Goal: Find specific page/section: Find specific page/section

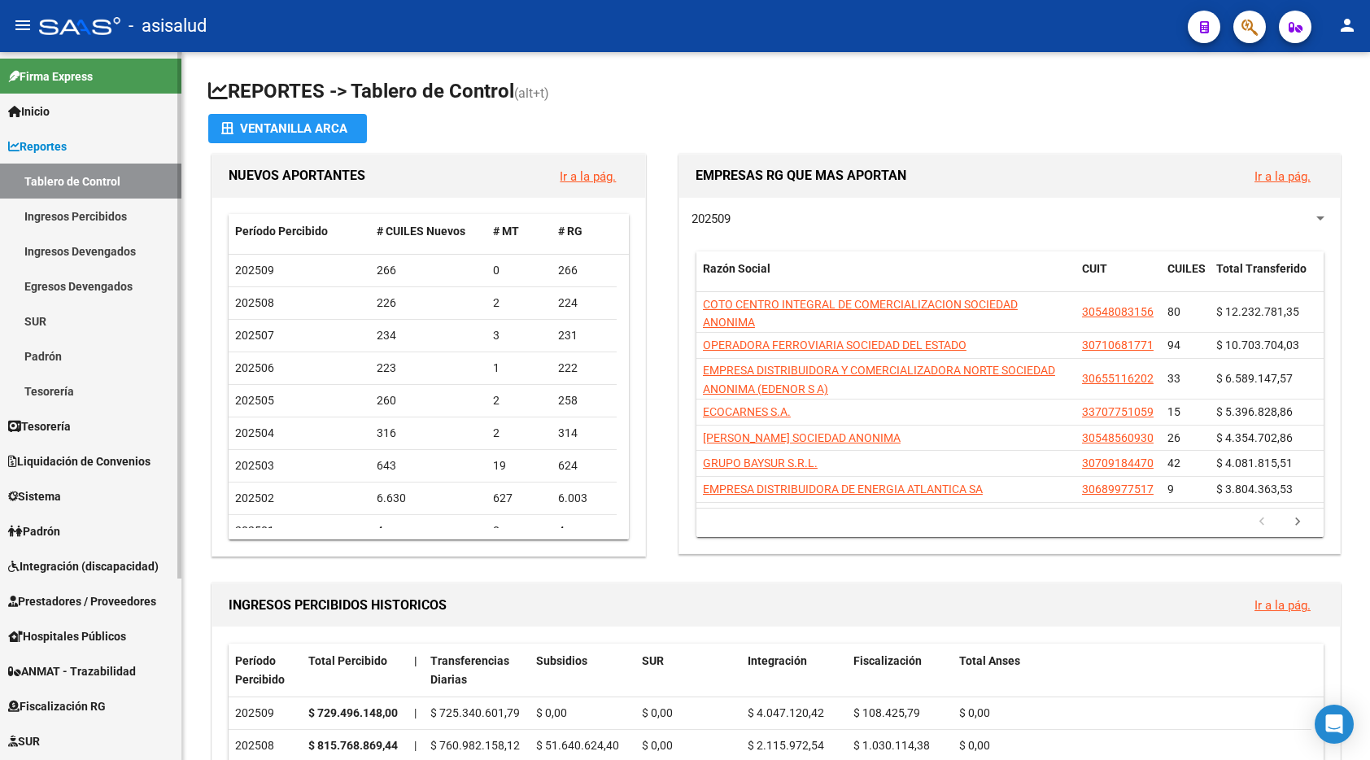
click at [75, 214] on link "Ingresos Percibidos" at bounding box center [90, 215] width 181 height 35
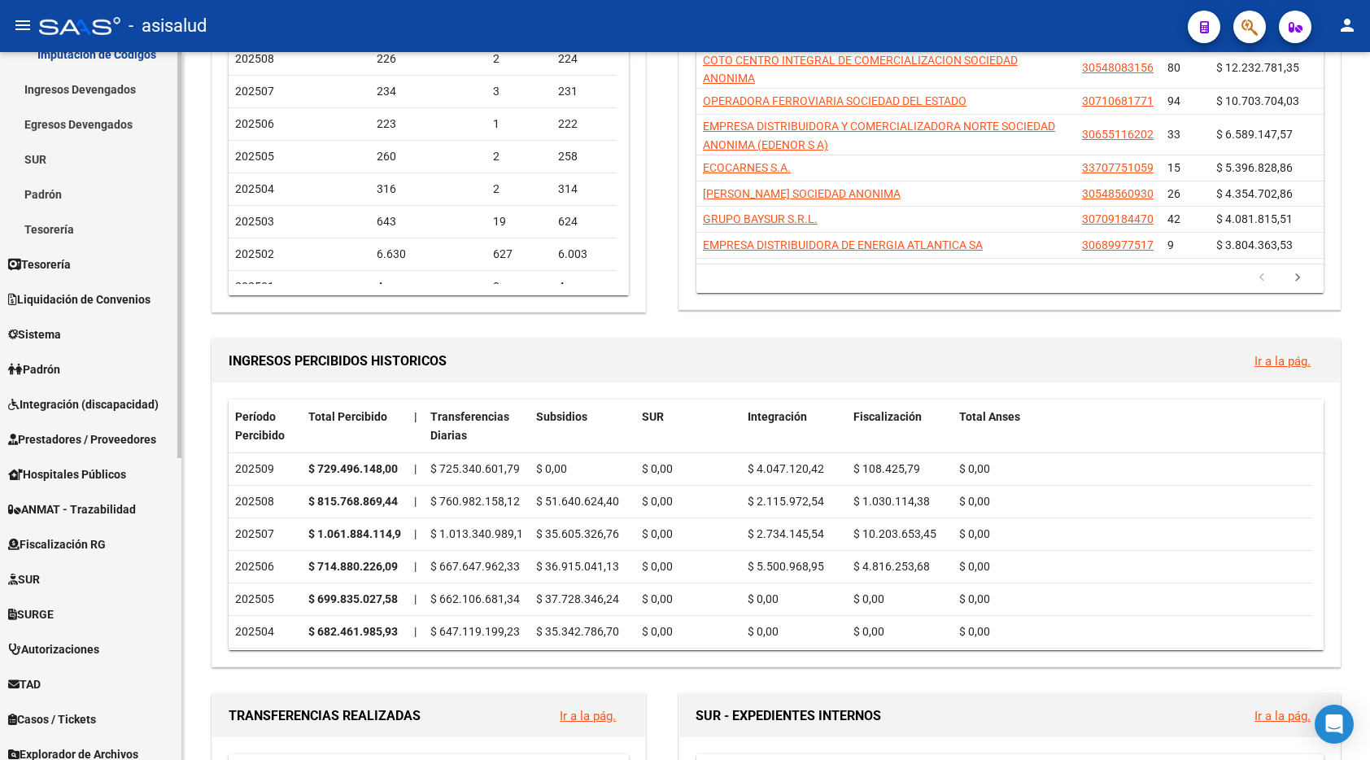
scroll to position [525, 0]
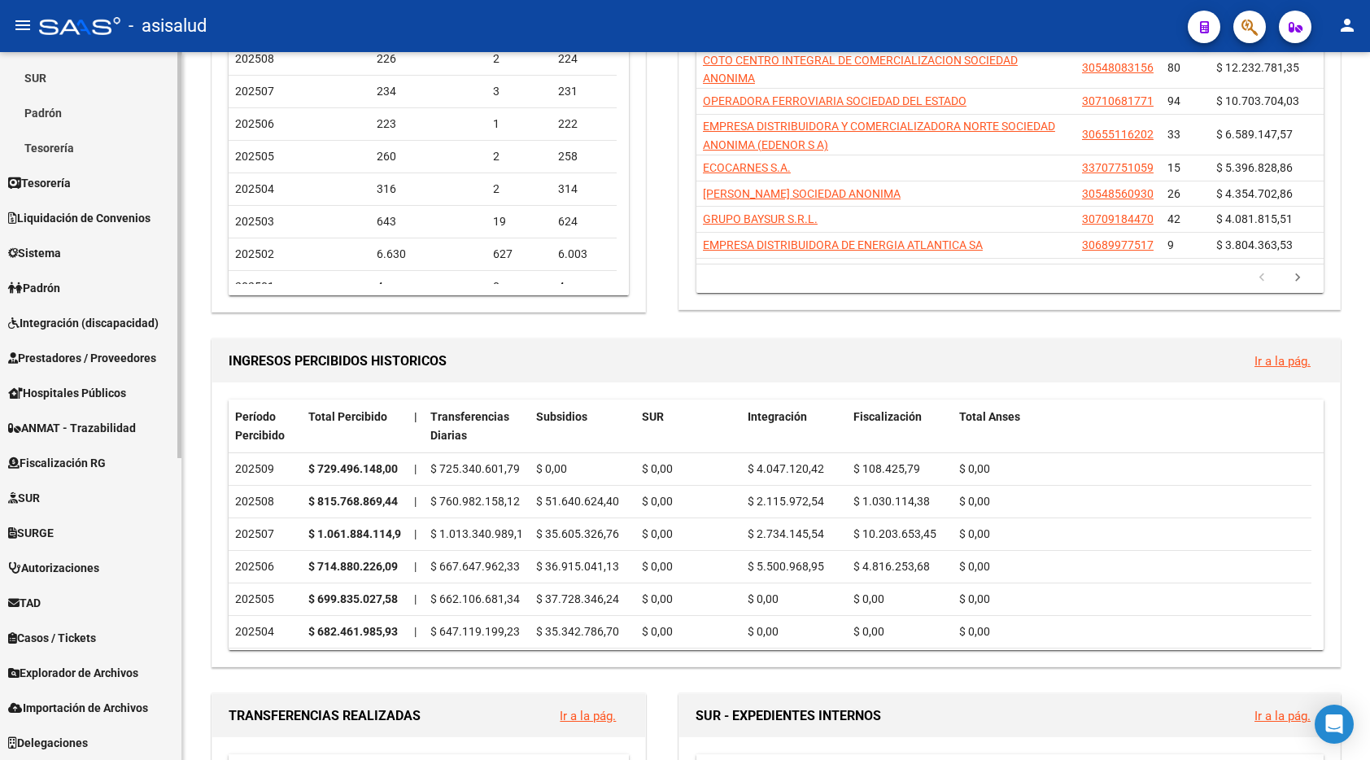
click at [91, 456] on span "Fiscalización RG" at bounding box center [57, 463] width 98 height 18
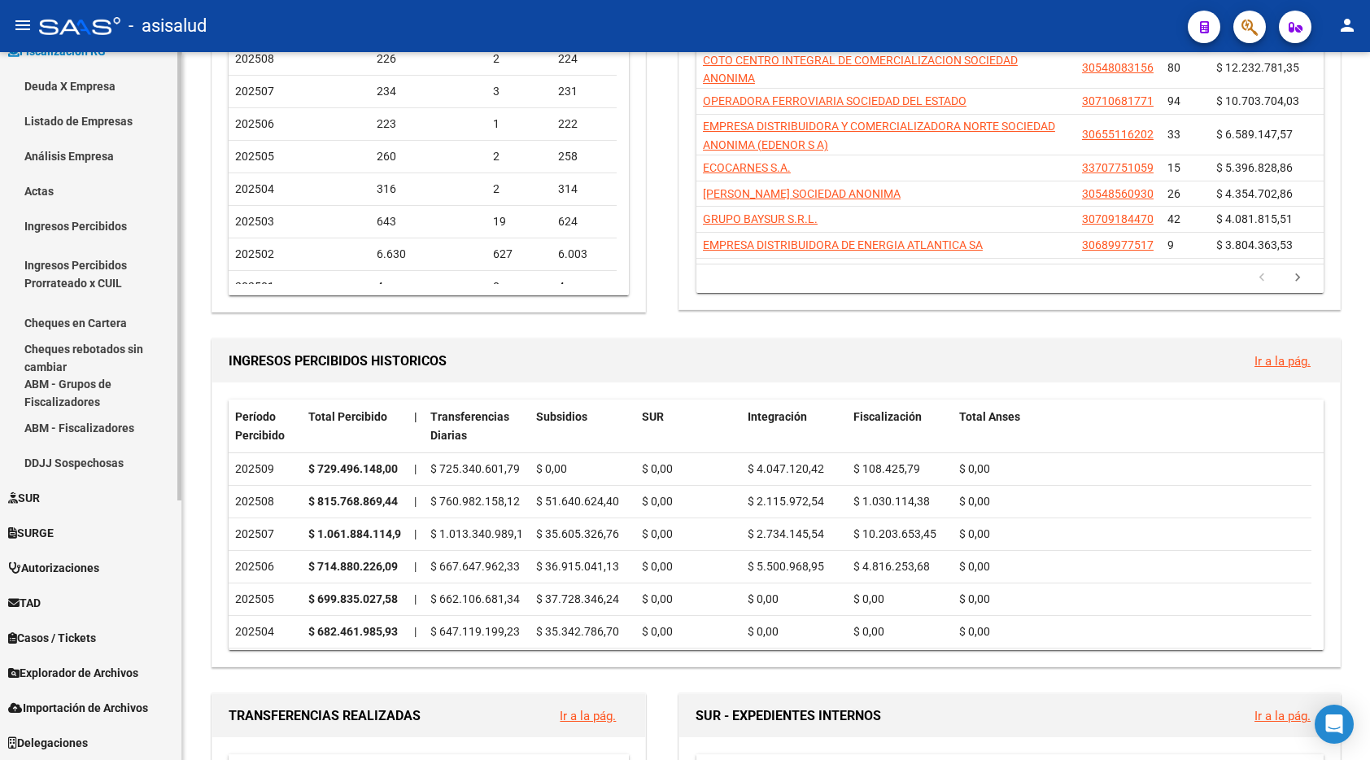
scroll to position [166, 0]
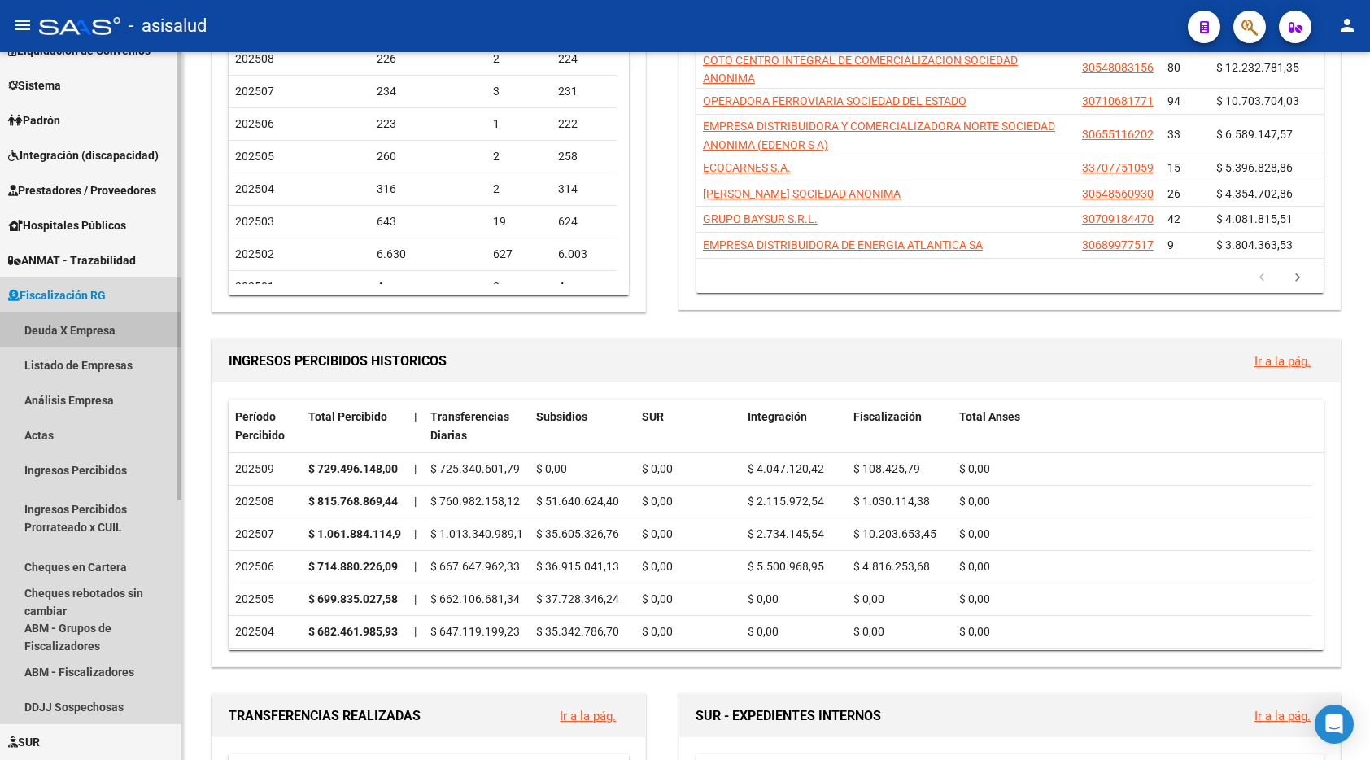
click at [93, 333] on link "Deuda X Empresa" at bounding box center [90, 329] width 181 height 35
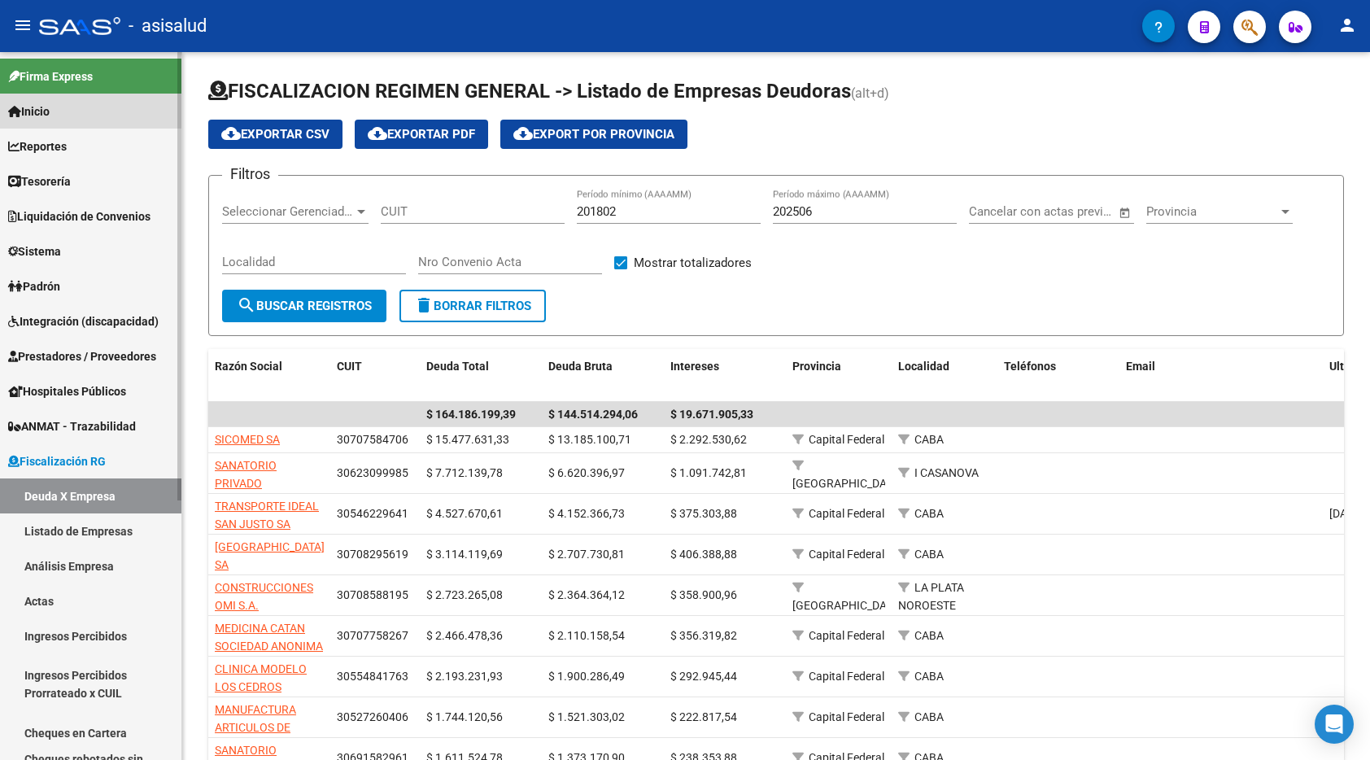
click at [50, 114] on span "Inicio" at bounding box center [28, 111] width 41 height 18
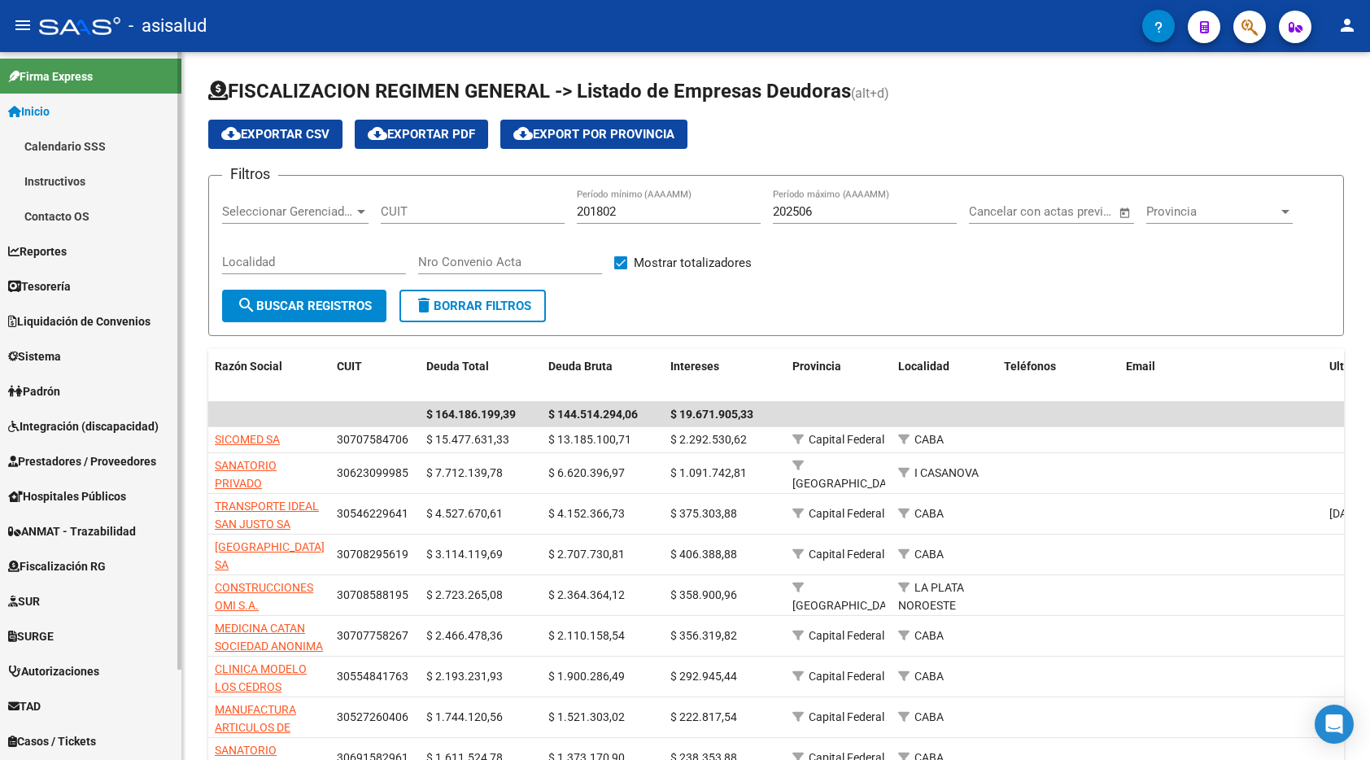
click at [64, 255] on span "Reportes" at bounding box center [37, 251] width 59 height 18
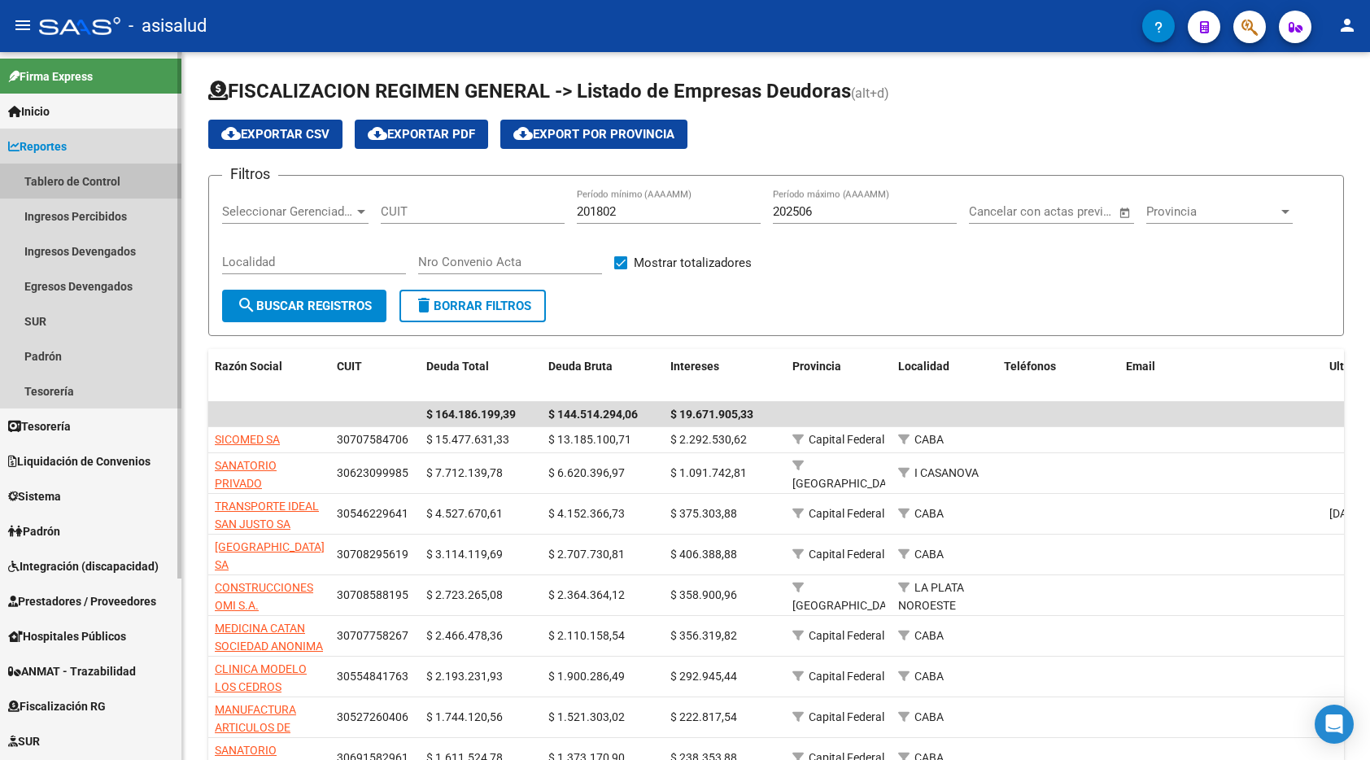
click at [75, 177] on link "Tablero de Control" at bounding box center [90, 180] width 181 height 35
